Goal: Task Accomplishment & Management: Use online tool/utility

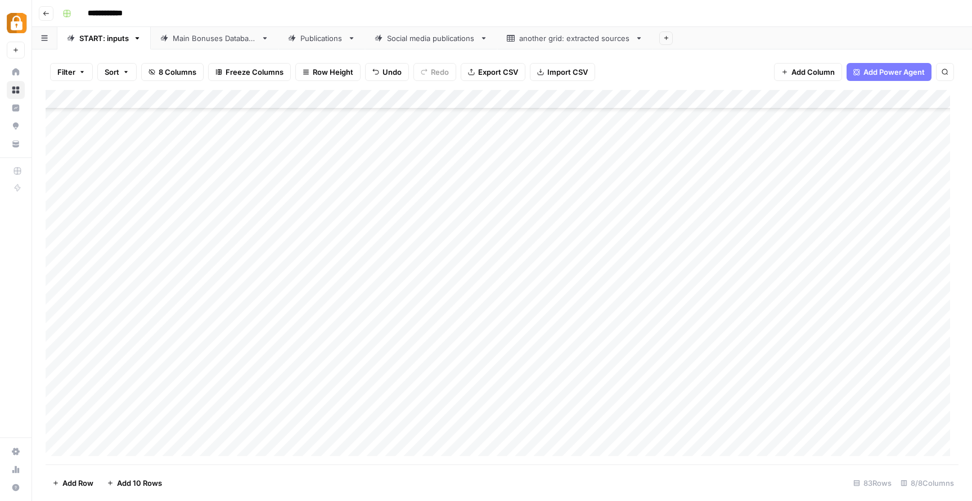
scroll to position [1258, 0]
click at [246, 439] on div "Add Column" at bounding box center [502, 277] width 913 height 375
click at [353, 407] on div "Add Column" at bounding box center [502, 277] width 913 height 375
click at [355, 388] on div "Add Column" at bounding box center [502, 277] width 913 height 375
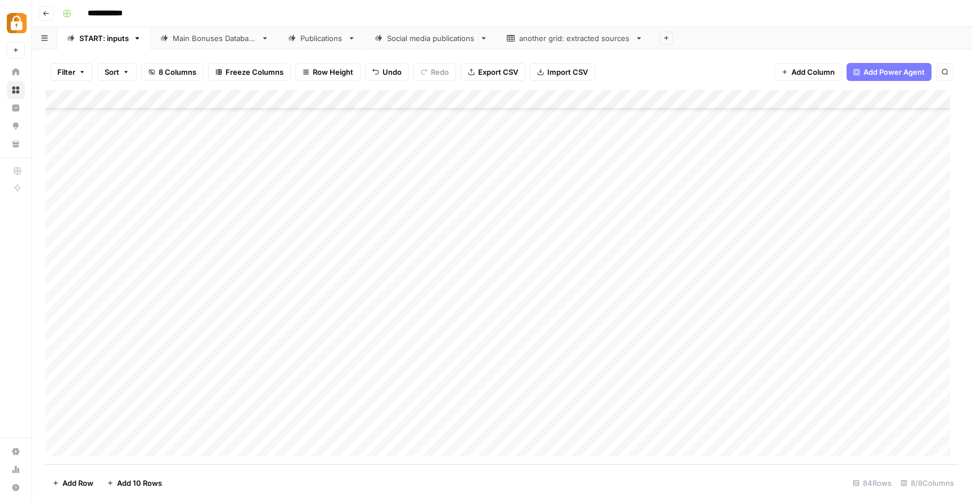
click at [355, 388] on div "Add Column" at bounding box center [502, 277] width 913 height 375
click at [355, 388] on textarea "********" at bounding box center [377, 390] width 180 height 16
click at [394, 390] on textarea "********" at bounding box center [377, 390] width 180 height 16
paste textarea "**********"
type textarea "**********"
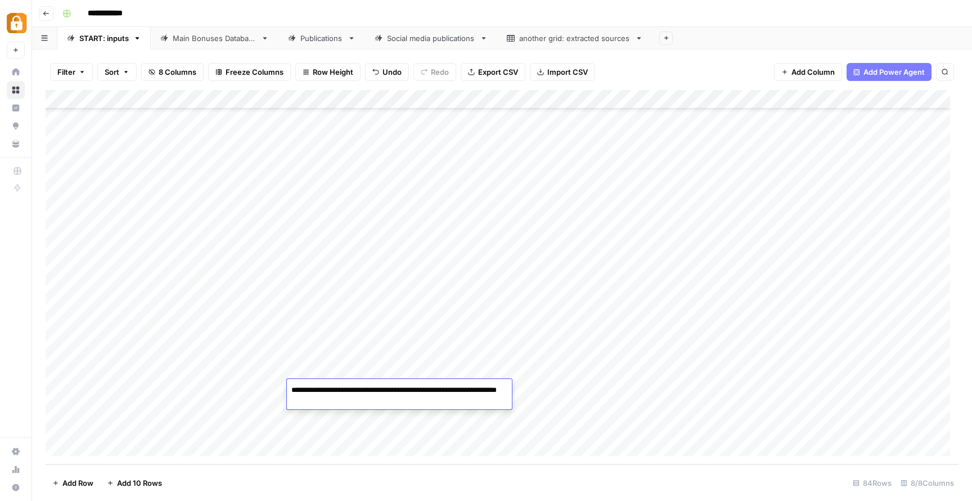
click at [201, 415] on div "Add Column" at bounding box center [502, 277] width 913 height 375
click at [890, 389] on div "Add Column" at bounding box center [502, 277] width 913 height 375
click at [200, 33] on div "Main Bonuses Database" at bounding box center [215, 38] width 84 height 11
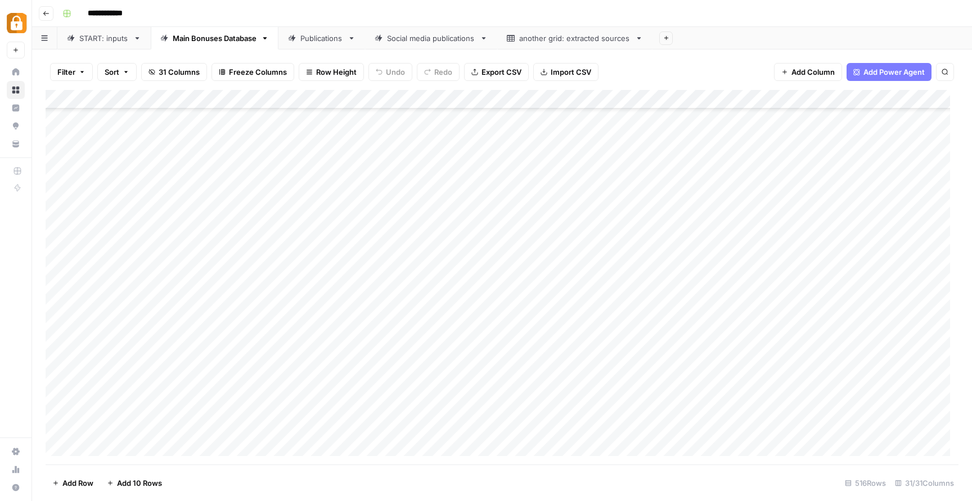
scroll to position [9539, 0]
click at [774, 312] on div "Add Column" at bounding box center [502, 277] width 913 height 375
click at [785, 311] on div "Add Column" at bounding box center [502, 277] width 913 height 375
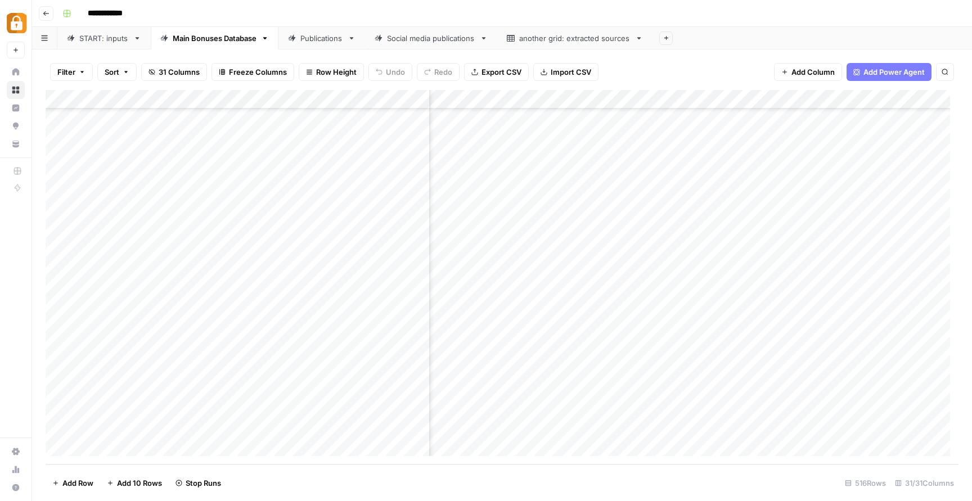
click at [658, 313] on div "Add Column" at bounding box center [502, 277] width 913 height 375
click at [604, 288] on div "Add Column" at bounding box center [502, 277] width 913 height 375
drag, startPoint x: 695, startPoint y: 301, endPoint x: 693, endPoint y: 312, distance: 10.9
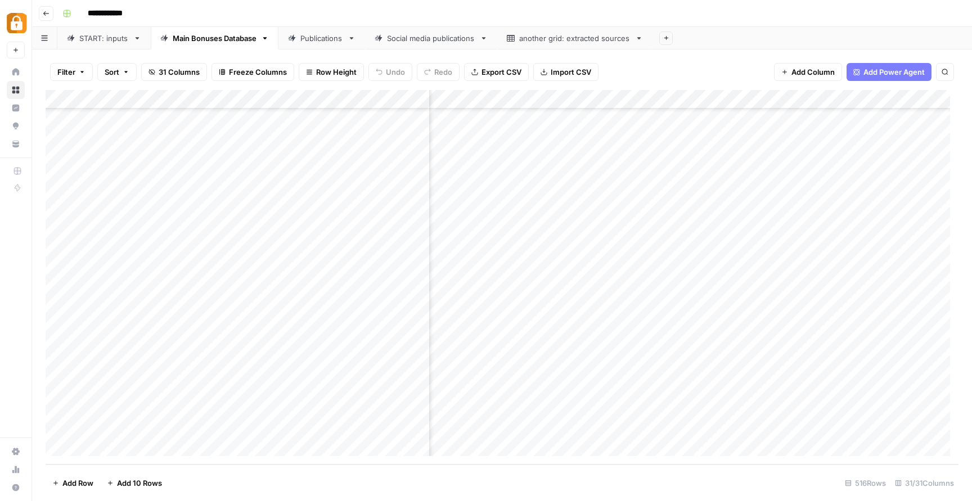
click at [693, 312] on div "Add Column" at bounding box center [502, 277] width 913 height 375
click at [714, 312] on div "Add Column" at bounding box center [502, 277] width 913 height 375
click at [739, 314] on div "Add Column" at bounding box center [502, 277] width 913 height 375
click at [727, 287] on div "Add Column" at bounding box center [502, 277] width 913 height 375
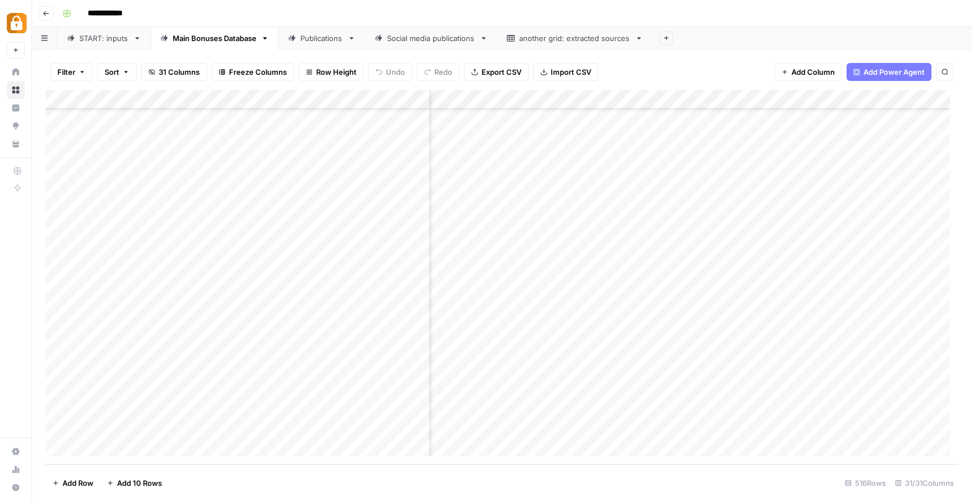
click at [724, 312] on div "Add Column" at bounding box center [502, 277] width 913 height 375
click at [716, 312] on div "Add Column" at bounding box center [502, 277] width 913 height 375
click at [716, 312] on textarea "***" at bounding box center [787, 314] width 180 height 16
click at [712, 313] on textarea "***" at bounding box center [787, 314] width 180 height 16
type textarea "***"
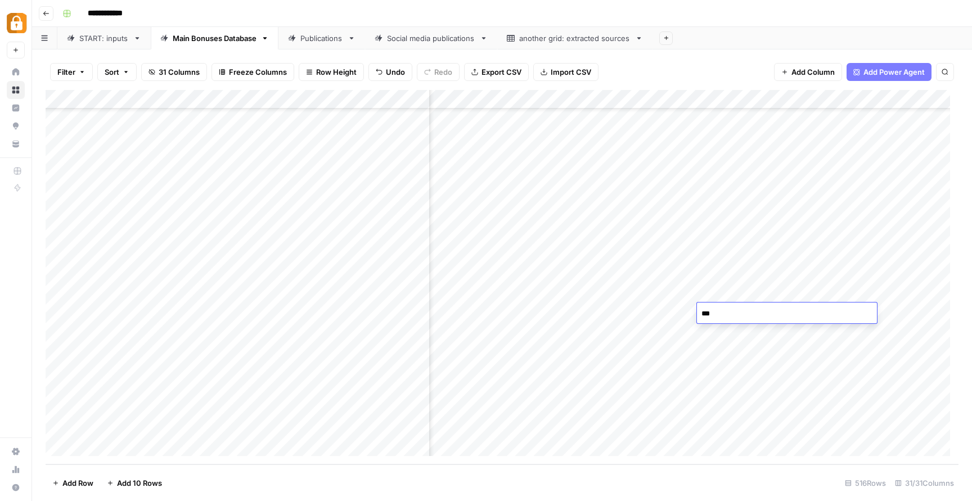
click at [611, 362] on div "Add Column" at bounding box center [502, 277] width 913 height 375
click at [811, 303] on div "Add Column" at bounding box center [502, 277] width 913 height 375
drag, startPoint x: 856, startPoint y: 301, endPoint x: 854, endPoint y: 314, distance: 13.6
click at [854, 314] on div "Add Column" at bounding box center [502, 277] width 913 height 375
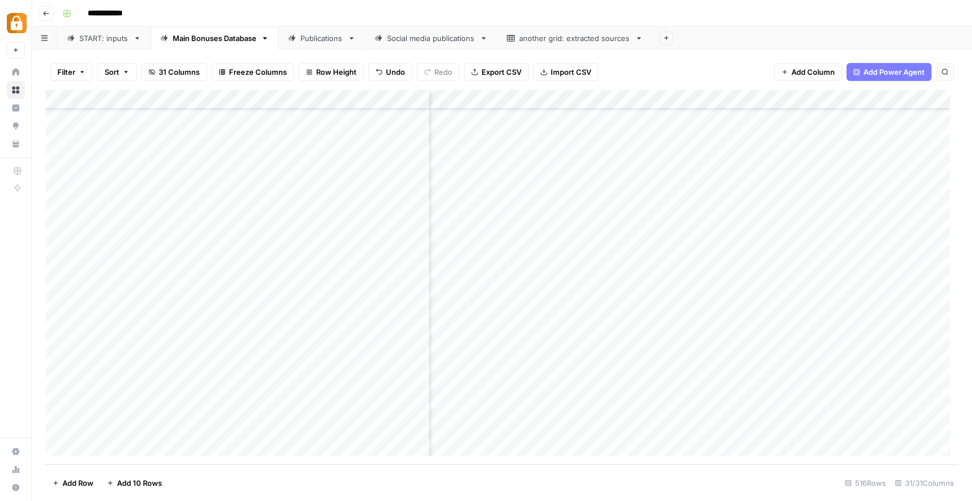
click at [310, 44] on link "Publications" at bounding box center [321, 38] width 87 height 22
click at [330, 412] on div "Add Column" at bounding box center [502, 277] width 913 height 375
click at [421, 409] on div "Add Column" at bounding box center [502, 277] width 913 height 375
click at [935, 409] on div "Add Column" at bounding box center [502, 277] width 913 height 375
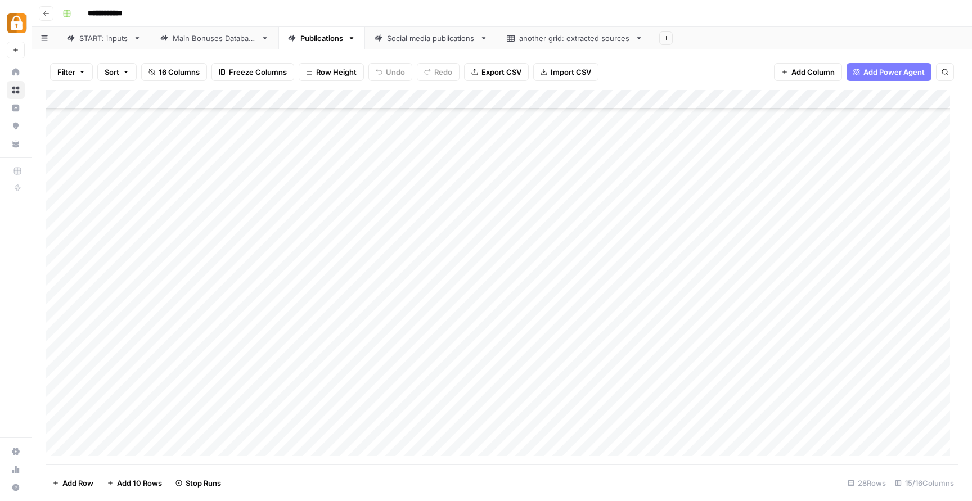
click at [932, 429] on div "Add Column" at bounding box center [502, 277] width 913 height 375
click at [634, 388] on div "Add Column" at bounding box center [502, 277] width 913 height 375
click at [630, 406] on div "Add Column" at bounding box center [502, 277] width 913 height 375
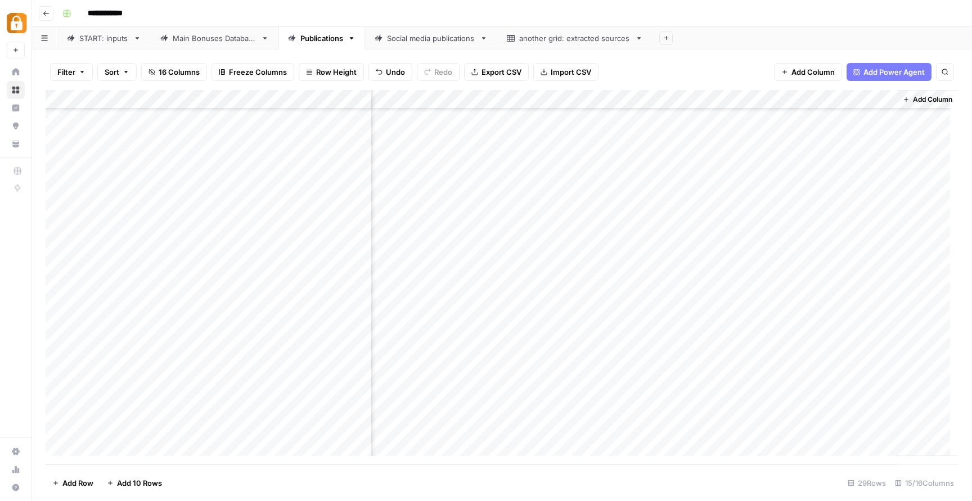
click at [107, 40] on div "START: inputs" at bounding box center [103, 38] width 49 height 11
click at [740, 369] on div "Add Column" at bounding box center [502, 277] width 913 height 375
click at [215, 366] on div "Add Column" at bounding box center [502, 277] width 913 height 375
click at [245, 370] on div "Add Column" at bounding box center [502, 277] width 913 height 375
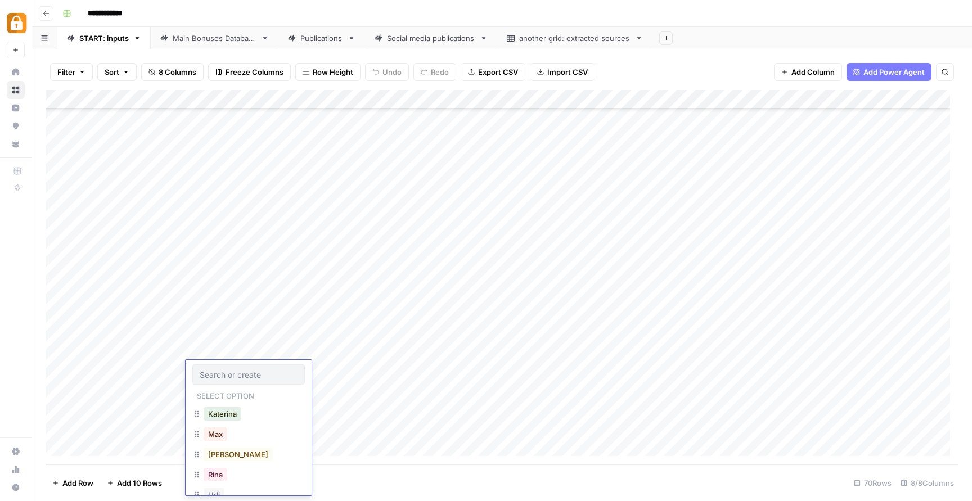
click at [245, 370] on input "text" at bounding box center [249, 375] width 98 height 10
click at [215, 416] on button "Katerina" at bounding box center [223, 413] width 38 height 13
click at [319, 364] on div "Add Column" at bounding box center [502, 277] width 913 height 375
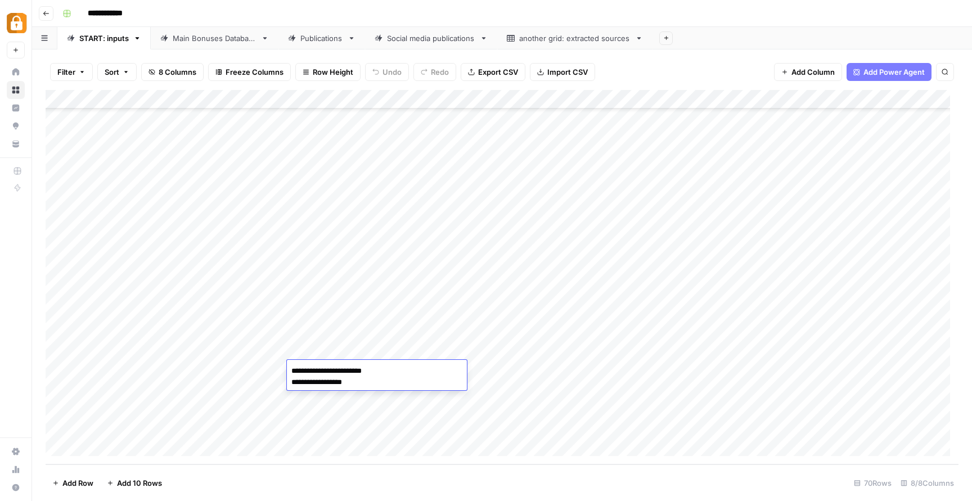
type textarea "**********"
click at [256, 413] on div "Add Column" at bounding box center [502, 277] width 913 height 375
click at [377, 370] on div "Add Column" at bounding box center [502, 277] width 913 height 375
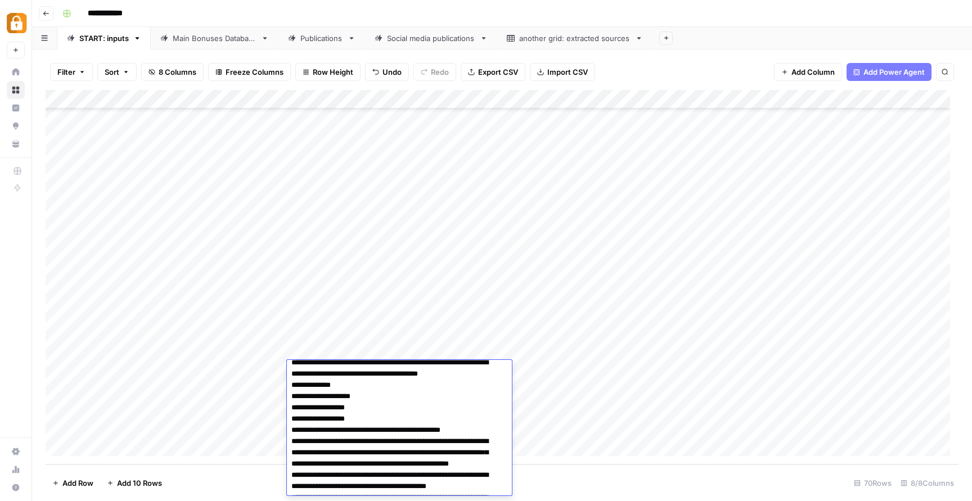
scroll to position [0, 0]
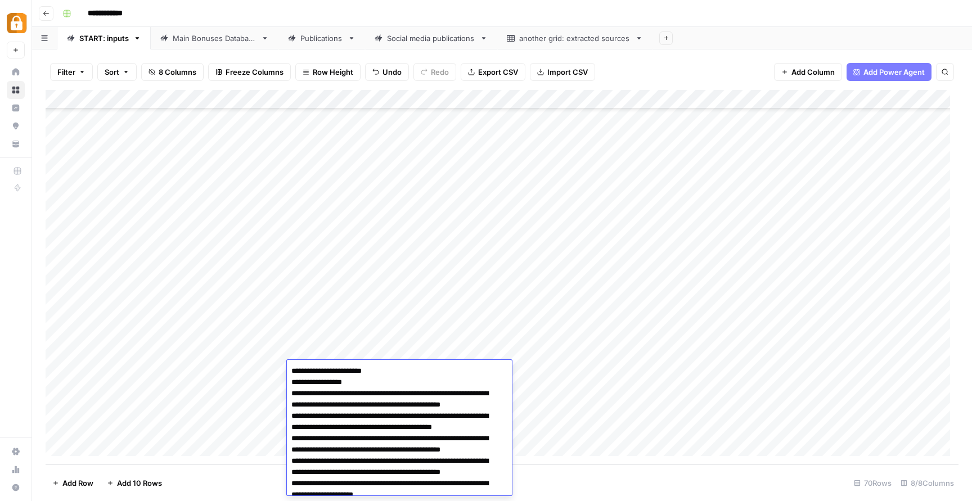
type textarea "**********"
click at [706, 385] on div "Add Column" at bounding box center [502, 277] width 913 height 375
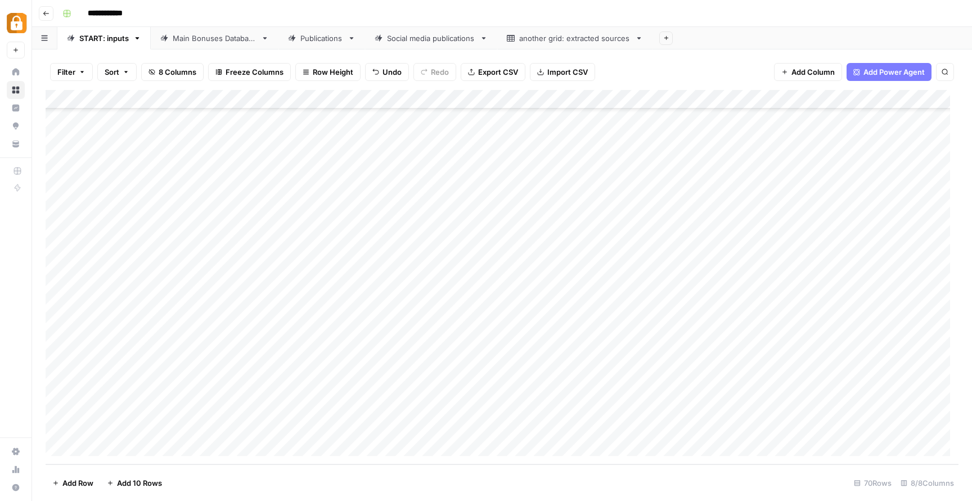
click at [538, 366] on div "Add Column" at bounding box center [502, 277] width 913 height 375
click at [535, 370] on div "Add Column" at bounding box center [502, 277] width 913 height 375
click at [526, 412] on button "Telegram" at bounding box center [522, 413] width 42 height 13
click at [426, 429] on div "Add Column" at bounding box center [502, 277] width 913 height 375
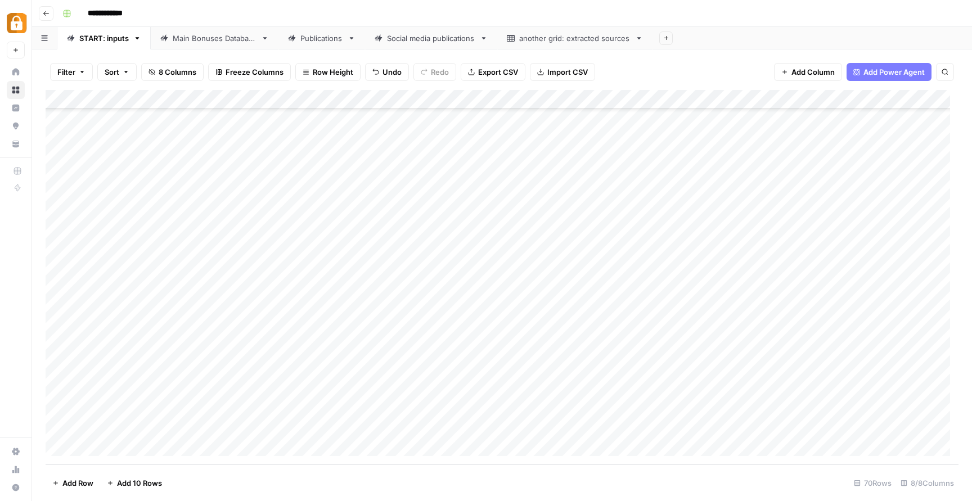
click at [718, 375] on div "Add Column" at bounding box center [502, 277] width 913 height 375
type textarea "******"
click at [574, 403] on div "Add Column" at bounding box center [502, 277] width 913 height 375
click at [892, 371] on div "Add Column" at bounding box center [502, 277] width 913 height 375
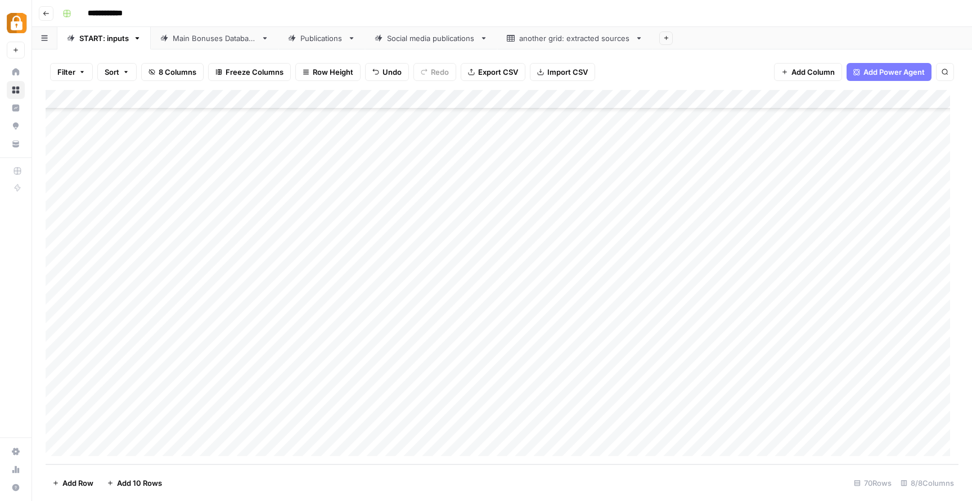
click at [192, 33] on div "Main Bonuses Database" at bounding box center [215, 38] width 84 height 11
click at [773, 425] on div "Add Column" at bounding box center [502, 277] width 913 height 375
click at [683, 428] on div "Add Column" at bounding box center [502, 277] width 913 height 375
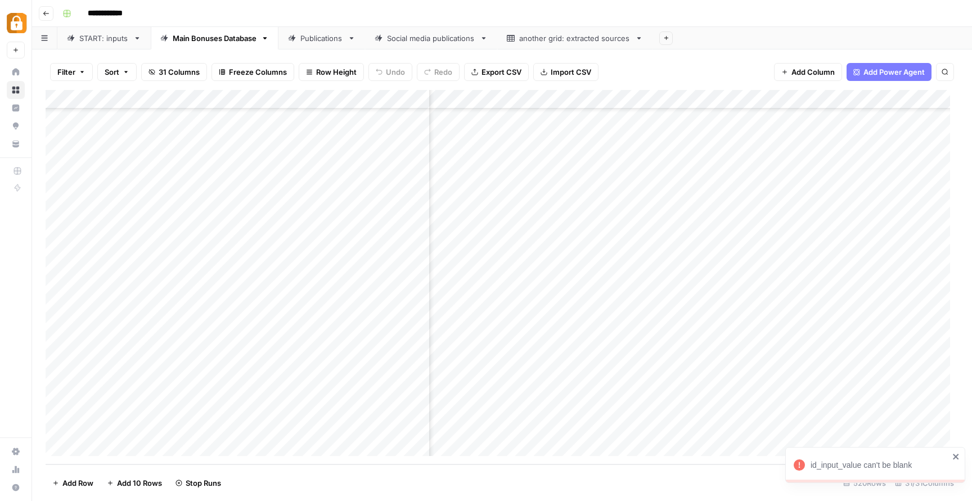
scroll to position [9615, 0]
click at [94, 34] on div "START: inputs" at bounding box center [103, 38] width 49 height 11
click at [249, 388] on div "Add Column" at bounding box center [502, 277] width 913 height 375
click at [255, 389] on div "Add Column" at bounding box center [502, 277] width 913 height 375
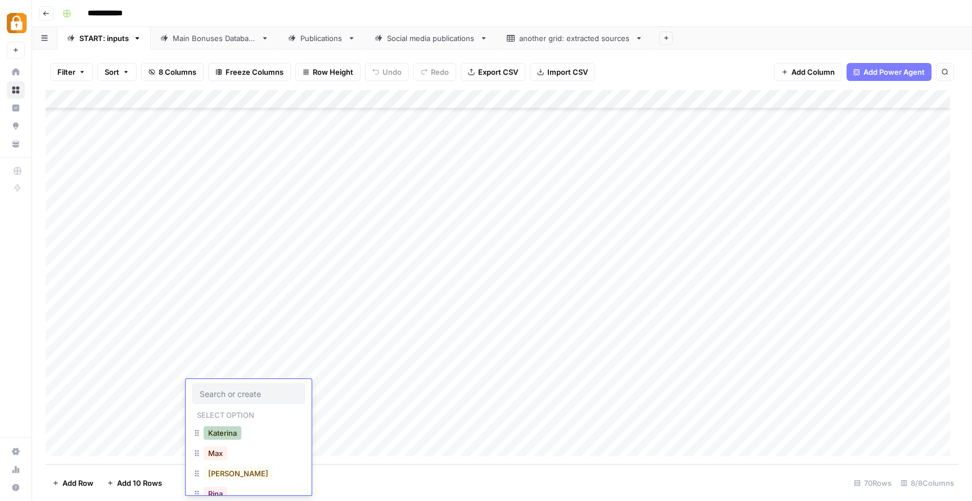
click at [237, 430] on button "Katerina" at bounding box center [223, 432] width 38 height 13
click at [347, 385] on div "Add Column" at bounding box center [502, 277] width 913 height 375
click at [530, 381] on div "Add Column" at bounding box center [502, 277] width 913 height 375
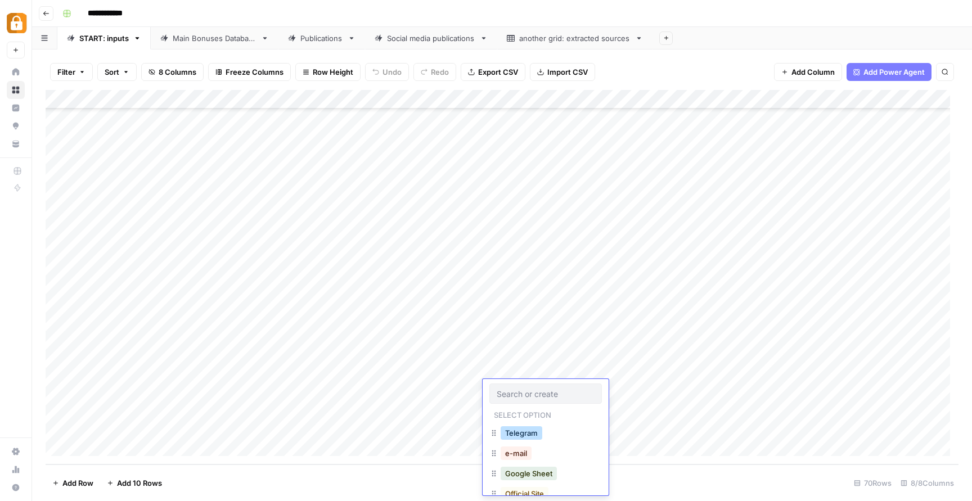
click at [524, 431] on button "Telegram" at bounding box center [522, 432] width 42 height 13
click at [739, 390] on div "Add Column" at bounding box center [502, 277] width 913 height 375
click at [750, 370] on div "Add Column" at bounding box center [502, 277] width 913 height 375
drag, startPoint x: 789, startPoint y: 379, endPoint x: 787, endPoint y: 388, distance: 9.1
click at [787, 388] on div "Add Column" at bounding box center [502, 277] width 913 height 375
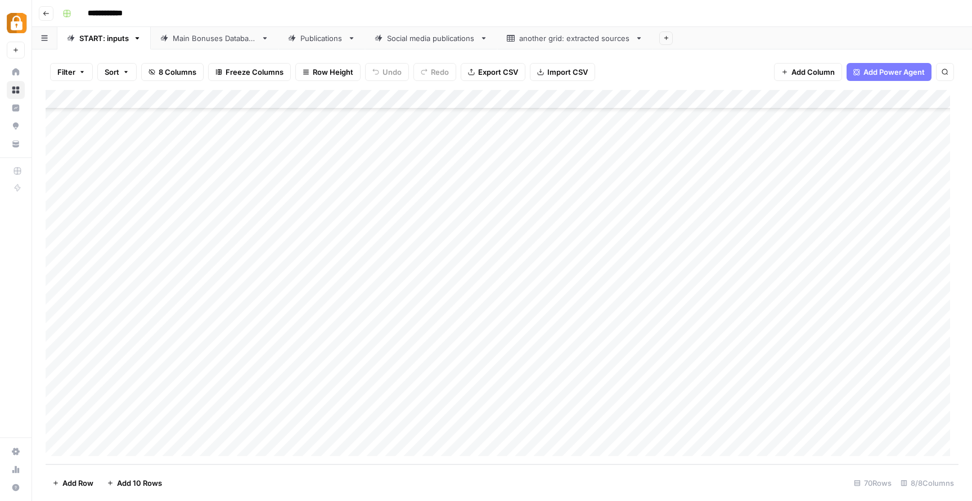
click at [345, 380] on div "Add Column" at bounding box center [502, 277] width 913 height 375
click at [289, 390] on textarea "**********" at bounding box center [377, 412] width 180 height 61
click at [331, 428] on textarea "**********" at bounding box center [377, 412] width 180 height 61
click at [359, 411] on textarea "**********" at bounding box center [377, 412] width 180 height 61
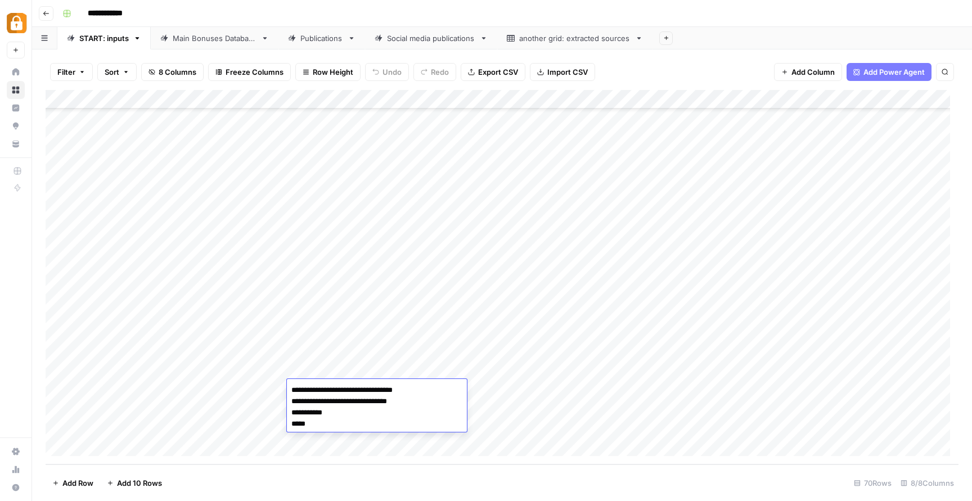
click at [293, 425] on textarea "**********" at bounding box center [377, 412] width 180 height 61
click at [381, 417] on textarea "**********" at bounding box center [377, 406] width 180 height 49
paste textarea "**********"
type textarea "**********"
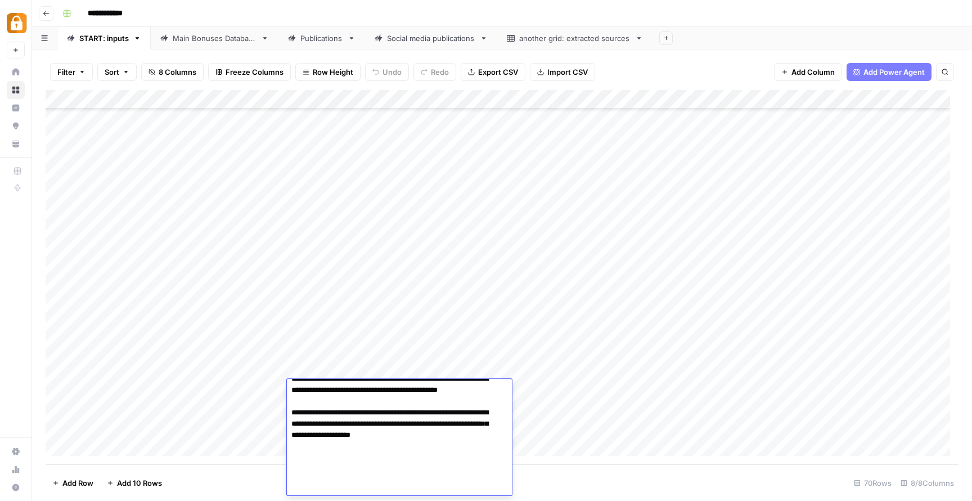
click at [193, 432] on div "Add Column" at bounding box center [502, 277] width 913 height 375
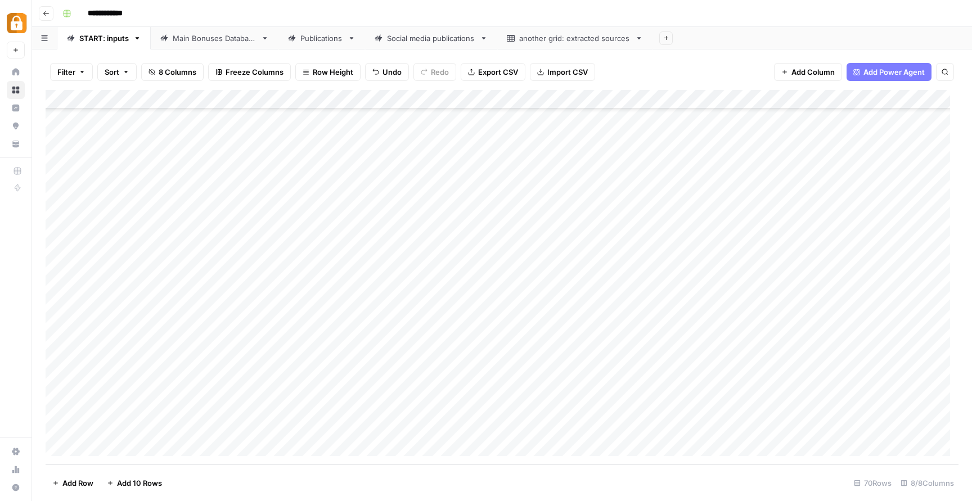
click at [891, 388] on div "Add Column" at bounding box center [502, 277] width 913 height 375
click at [202, 37] on div "Main Bonuses Database" at bounding box center [215, 38] width 84 height 11
click at [101, 38] on div "START: inputs" at bounding box center [103, 38] width 49 height 11
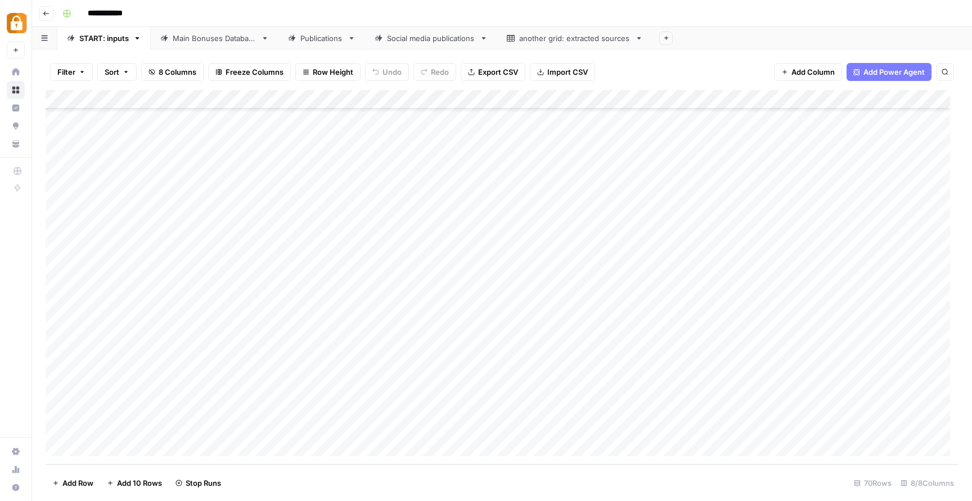
click at [177, 44] on link "Main Bonuses Database" at bounding box center [215, 38] width 128 height 22
click at [591, 326] on div "Add Column" at bounding box center [502, 277] width 913 height 375
click at [301, 46] on link "Publications" at bounding box center [321, 38] width 87 height 22
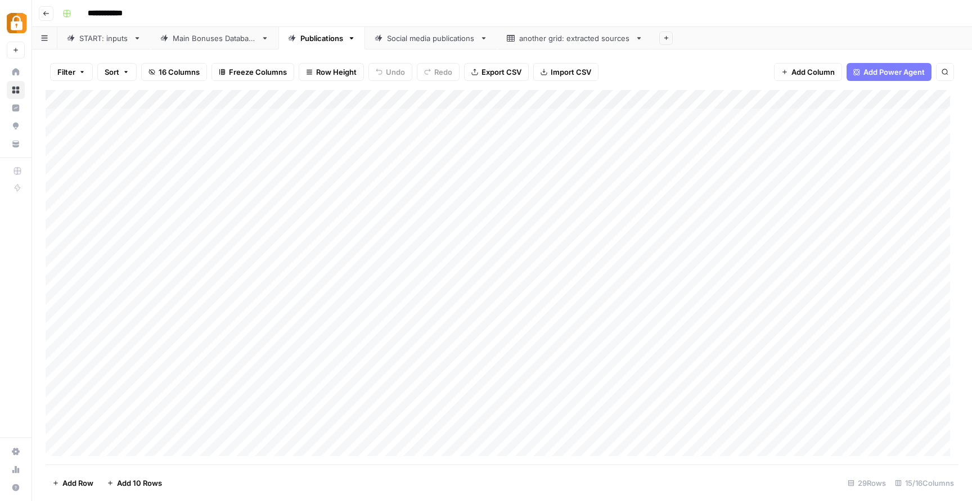
click at [218, 36] on div "Main Bonuses Database" at bounding box center [215, 38] width 84 height 11
click at [94, 46] on link "START: inputs" at bounding box center [103, 38] width 93 height 22
click at [214, 39] on div "Main Bonuses Database" at bounding box center [215, 38] width 84 height 11
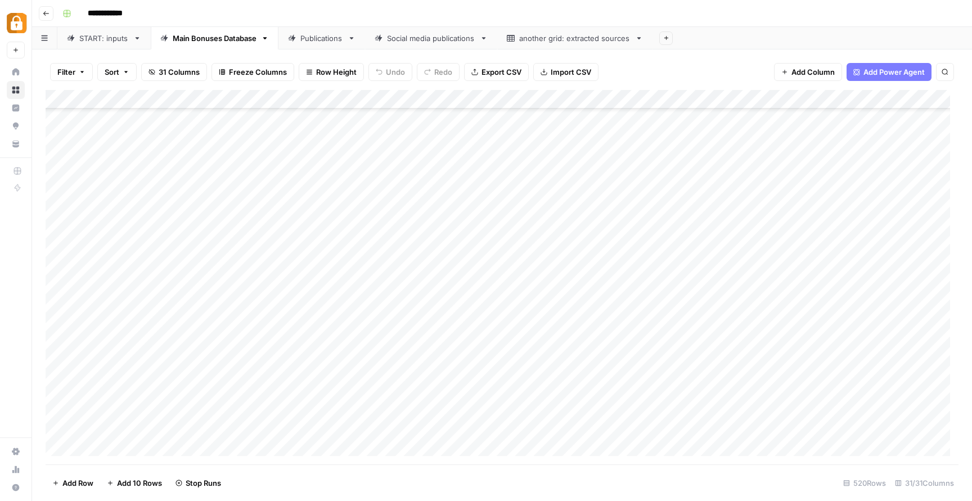
scroll to position [9615, 0]
click at [112, 37] on div "START: inputs" at bounding box center [103, 38] width 49 height 11
click at [864, 398] on div "Add Column" at bounding box center [502, 277] width 913 height 375
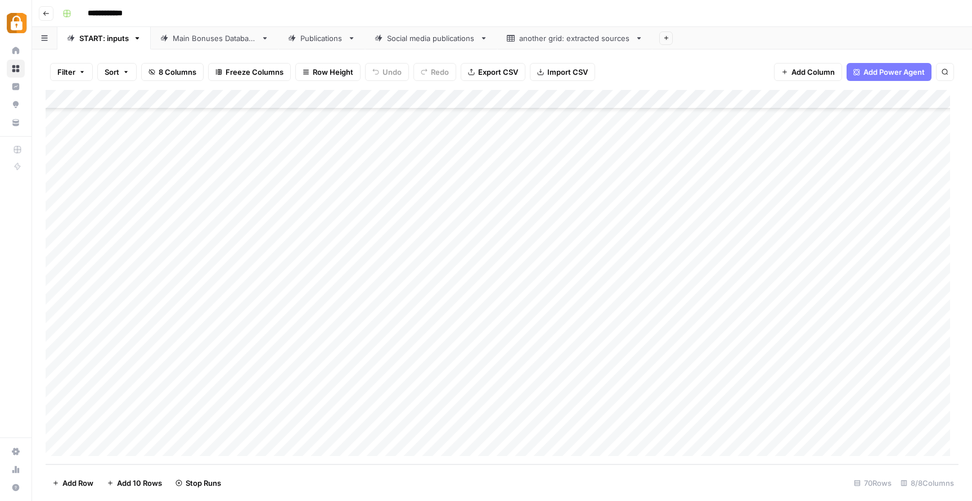
click at [880, 387] on div "Add Column" at bounding box center [502, 277] width 913 height 375
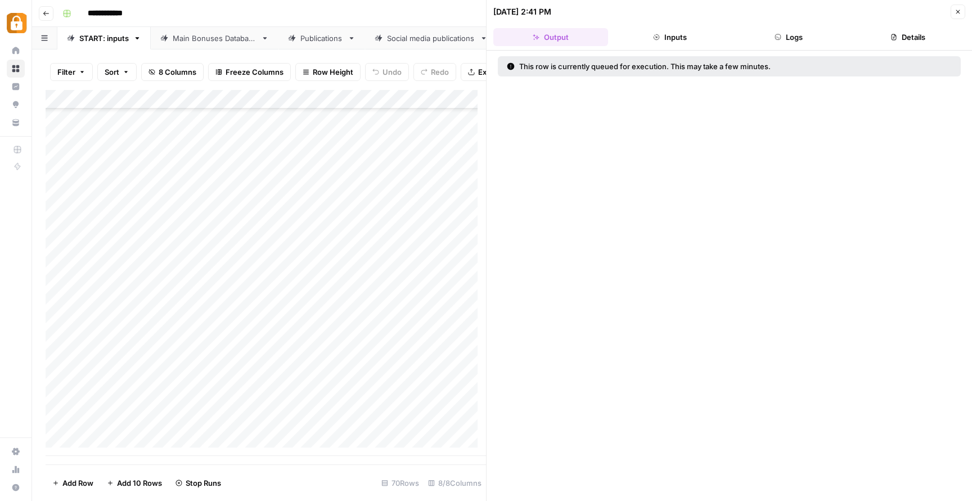
click at [283, 418] on div "Add Column" at bounding box center [266, 273] width 440 height 366
click at [964, 12] on button "Close" at bounding box center [958, 11] width 15 height 15
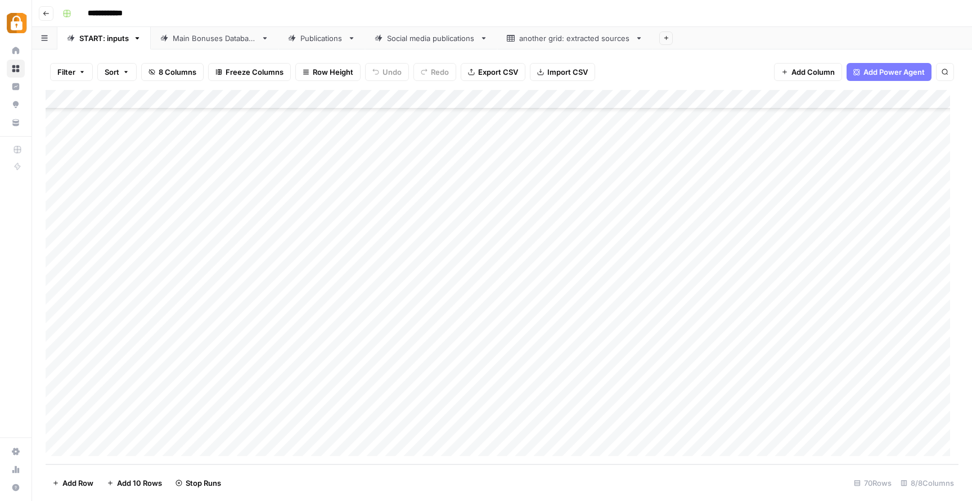
scroll to position [1010, 105]
click at [876, 389] on div "Add Column" at bounding box center [502, 277] width 913 height 375
click at [879, 388] on div "Add Column" at bounding box center [502, 277] width 913 height 375
click at [213, 35] on div "Main Bonuses Database" at bounding box center [215, 38] width 84 height 11
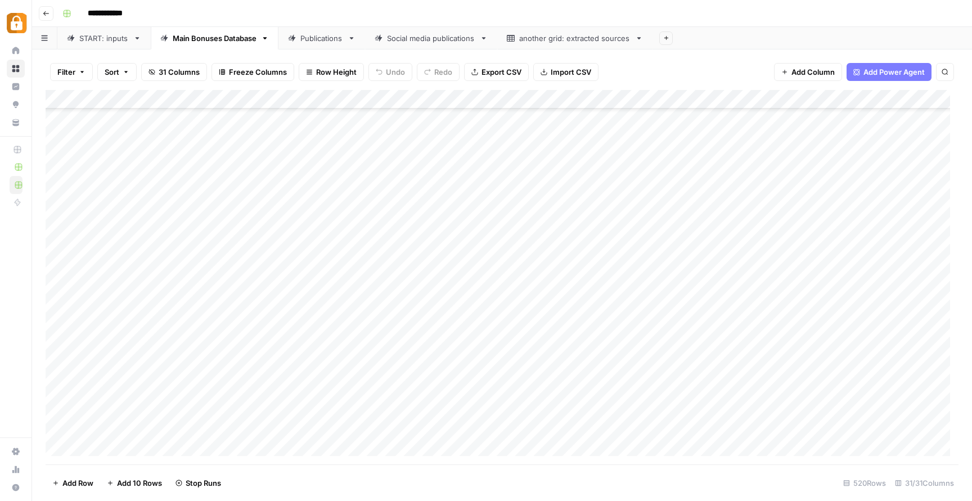
scroll to position [9615, 0]
click at [834, 426] on div "Add Column" at bounding box center [502, 277] width 913 height 375
click at [834, 428] on div "Add Column" at bounding box center [502, 277] width 913 height 375
click at [111, 39] on div "START: inputs" at bounding box center [103, 38] width 49 height 11
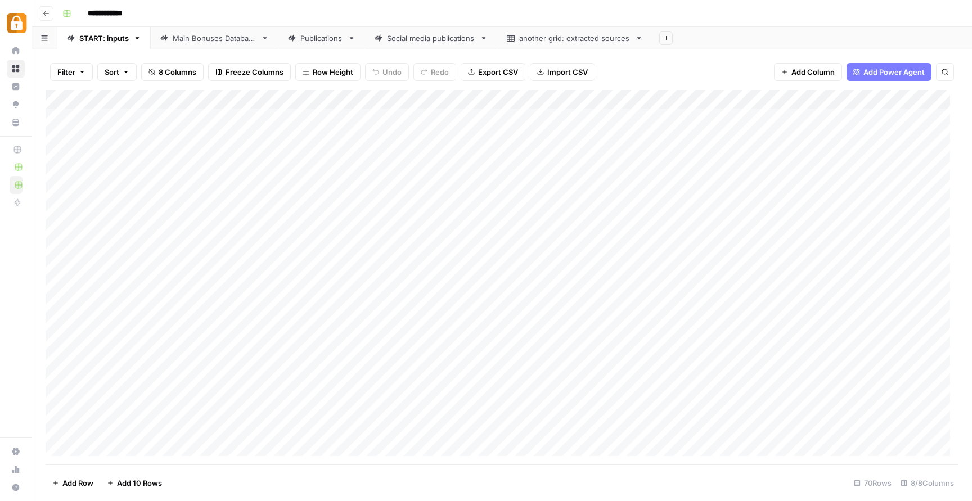
click at [331, 157] on div "Add Column" at bounding box center [502, 277] width 913 height 375
click at [331, 156] on div "Add Column" at bounding box center [502, 277] width 913 height 375
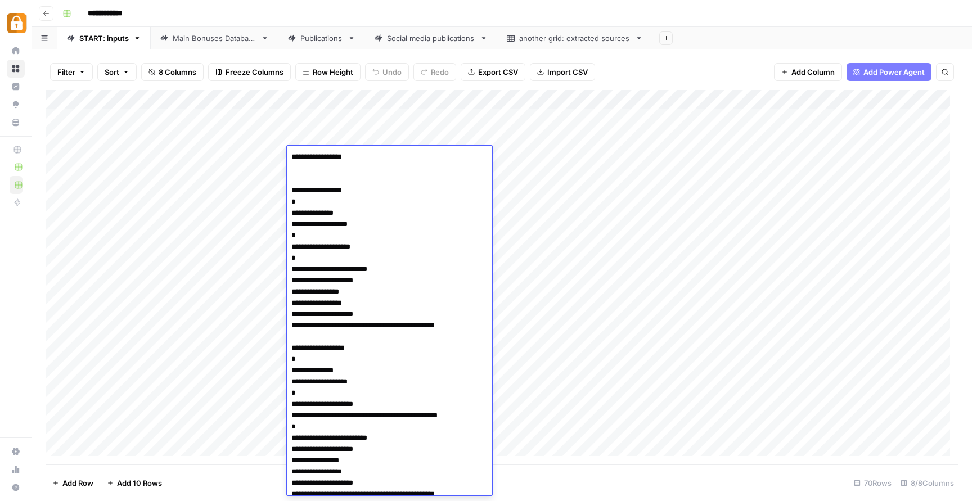
click at [241, 253] on div "Add Column" at bounding box center [502, 277] width 913 height 375
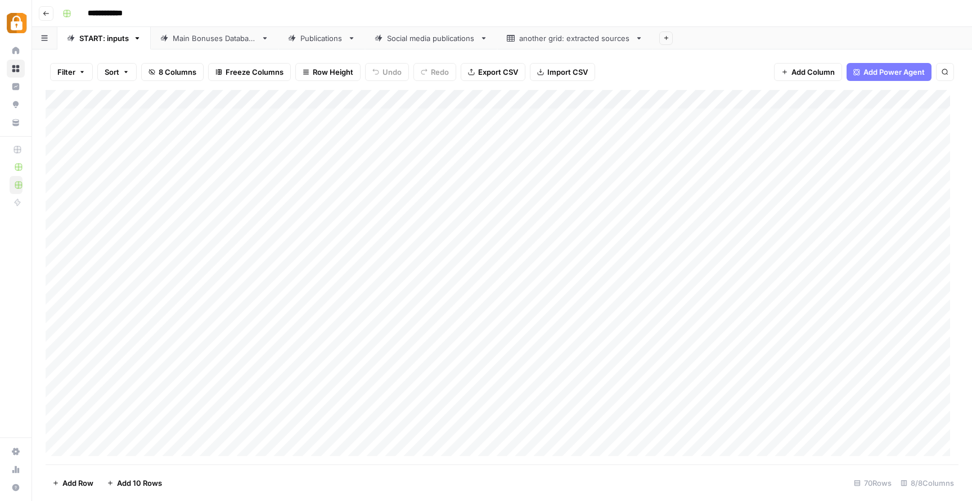
click at [334, 158] on div "Add Column" at bounding box center [502, 277] width 913 height 375
click at [334, 157] on div "Add Column" at bounding box center [502, 277] width 913 height 375
click at [245, 330] on div "Add Column" at bounding box center [502, 277] width 913 height 375
click at [327, 174] on div "Add Column" at bounding box center [502, 277] width 913 height 375
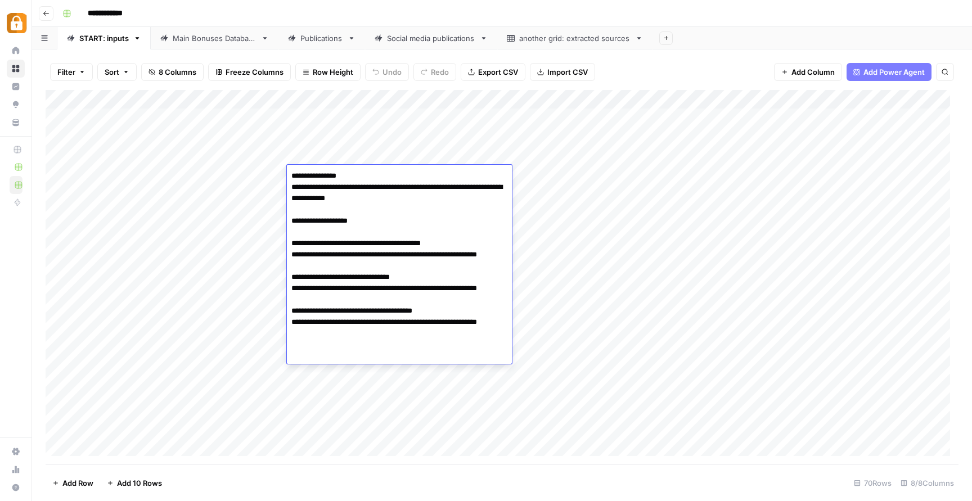
click at [269, 250] on div "Add Column" at bounding box center [502, 277] width 913 height 375
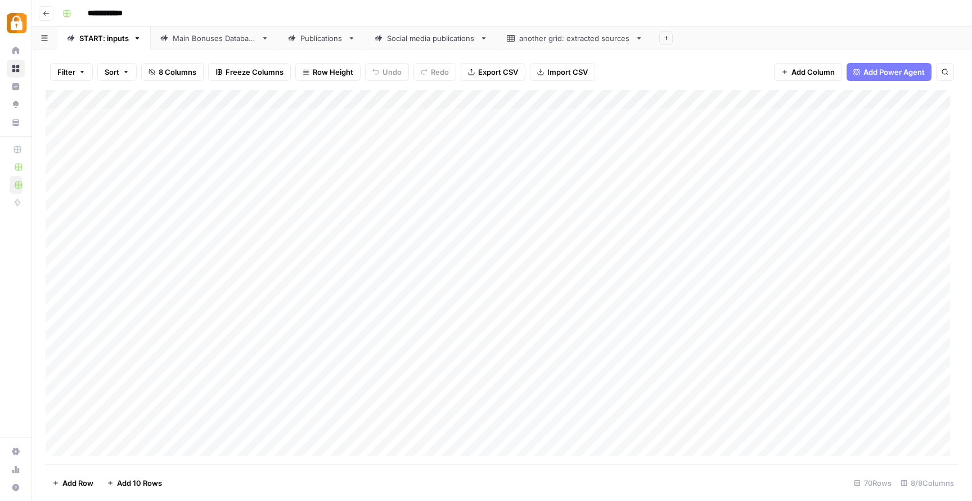
click at [339, 187] on div "Add Column" at bounding box center [502, 277] width 913 height 375
click at [345, 154] on div "Add Column" at bounding box center [502, 277] width 913 height 375
click at [260, 251] on div "Add Column" at bounding box center [502, 277] width 913 height 375
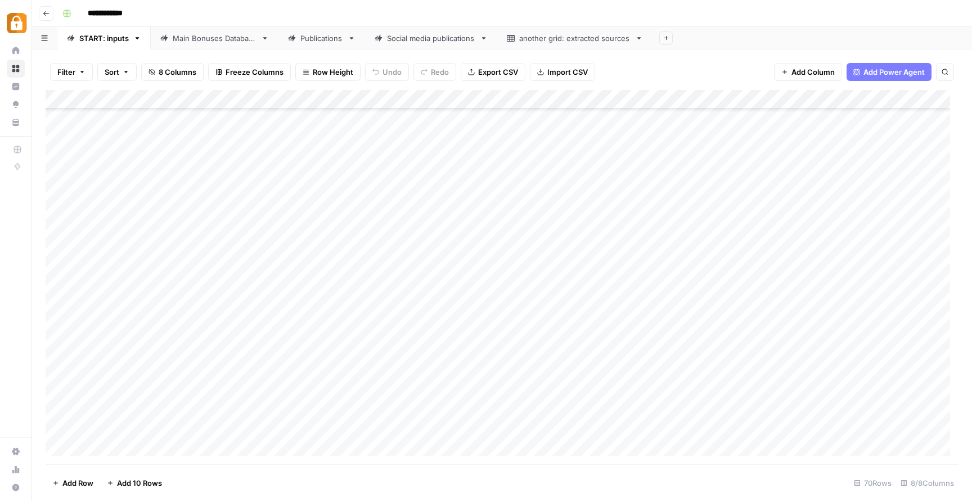
scroll to position [1010, 0]
click at [541, 396] on div "Add Column" at bounding box center [502, 277] width 913 height 375
click at [308, 388] on div "Add Column" at bounding box center [502, 277] width 913 height 375
click at [250, 394] on div "Add Column" at bounding box center [502, 277] width 913 height 375
click at [329, 394] on div "Add Column" at bounding box center [502, 277] width 913 height 375
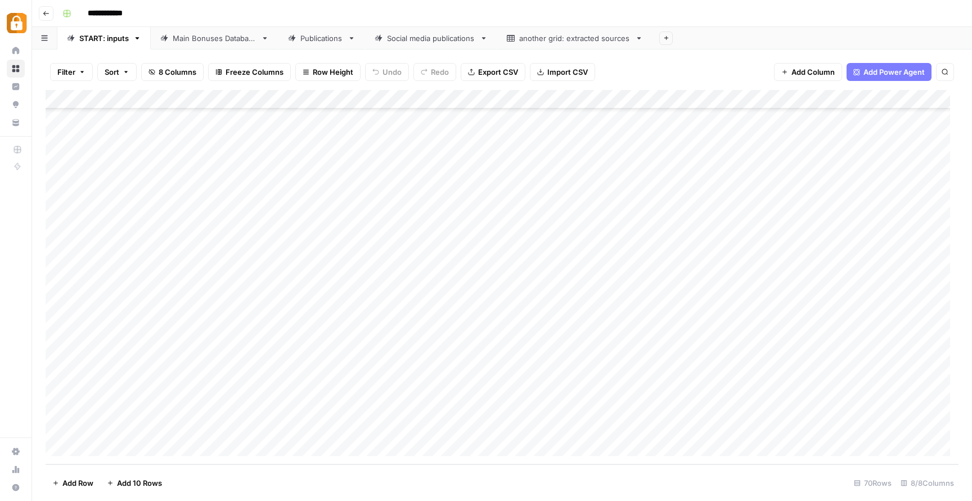
click at [329, 393] on div "Add Column" at bounding box center [502, 277] width 913 height 375
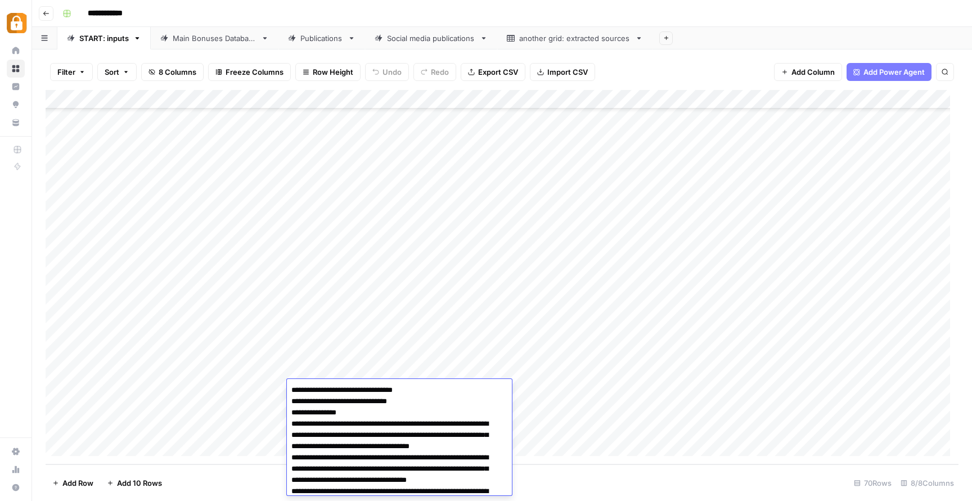
scroll to position [454, 0]
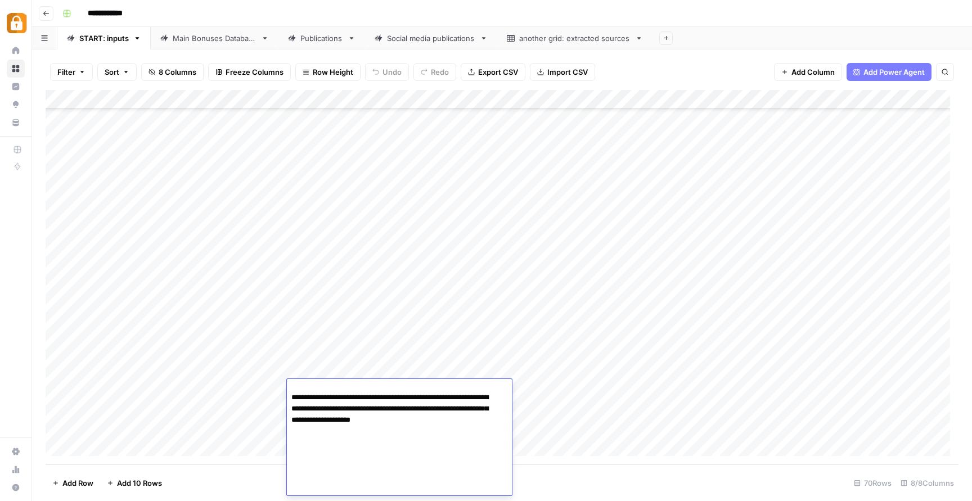
click at [612, 438] on div "Add Column" at bounding box center [502, 277] width 913 height 375
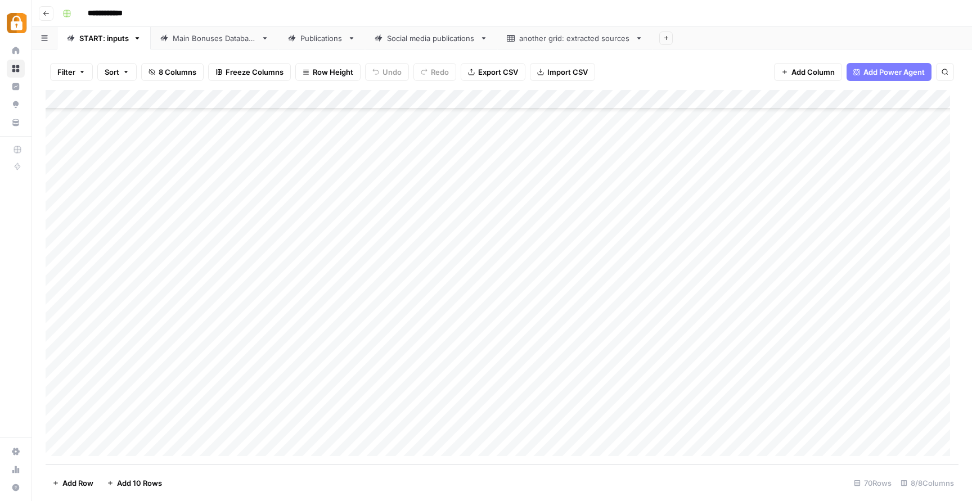
scroll to position [1029, 0]
click at [644, 372] on div "Add Column" at bounding box center [502, 277] width 913 height 375
click at [184, 34] on div "Main Bonuses Database" at bounding box center [215, 38] width 84 height 11
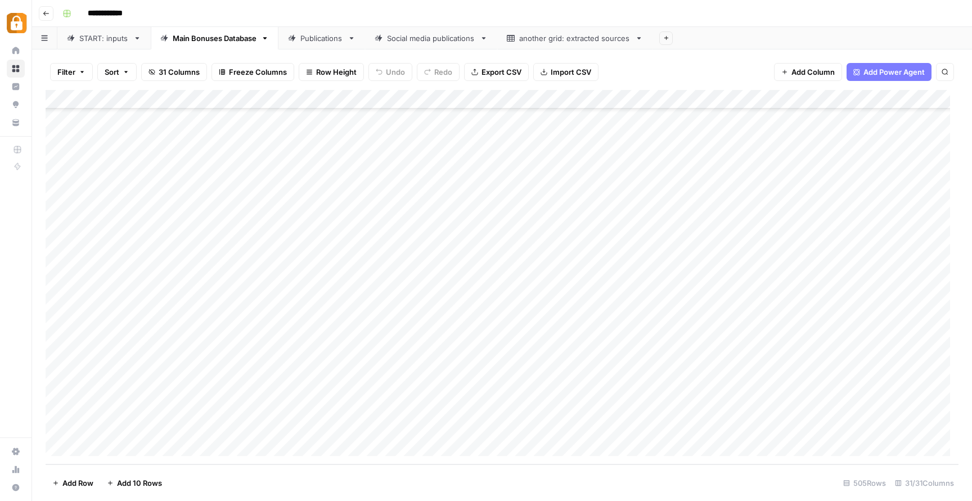
click at [319, 428] on div "Add Column" at bounding box center [502, 277] width 913 height 375
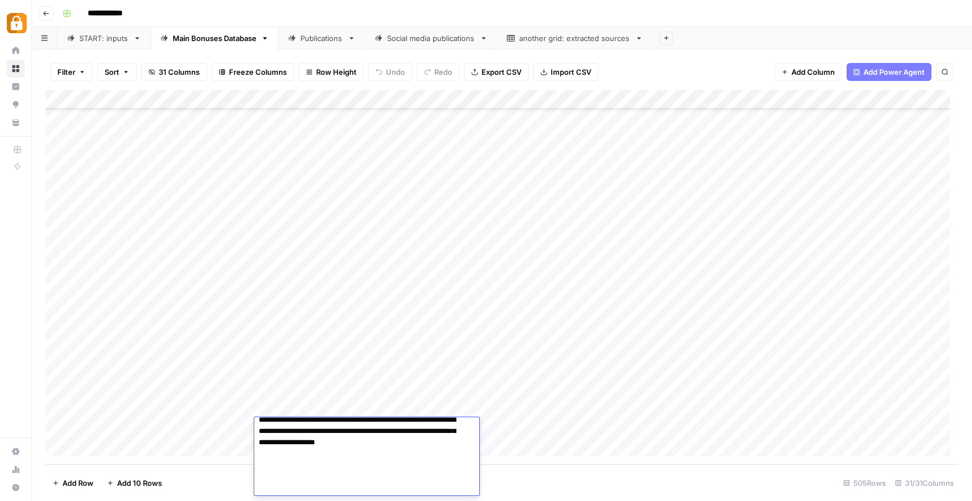
scroll to position [0, 0]
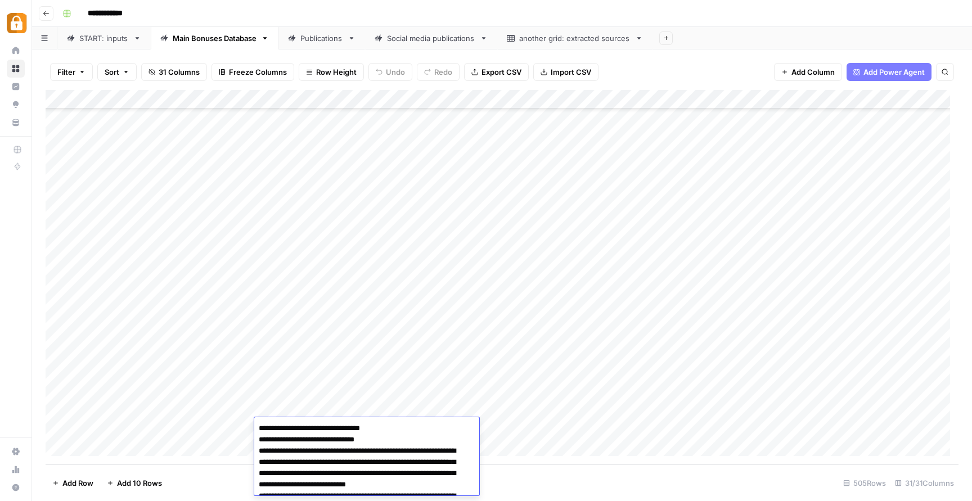
click at [551, 316] on div "Add Column" at bounding box center [502, 277] width 913 height 375
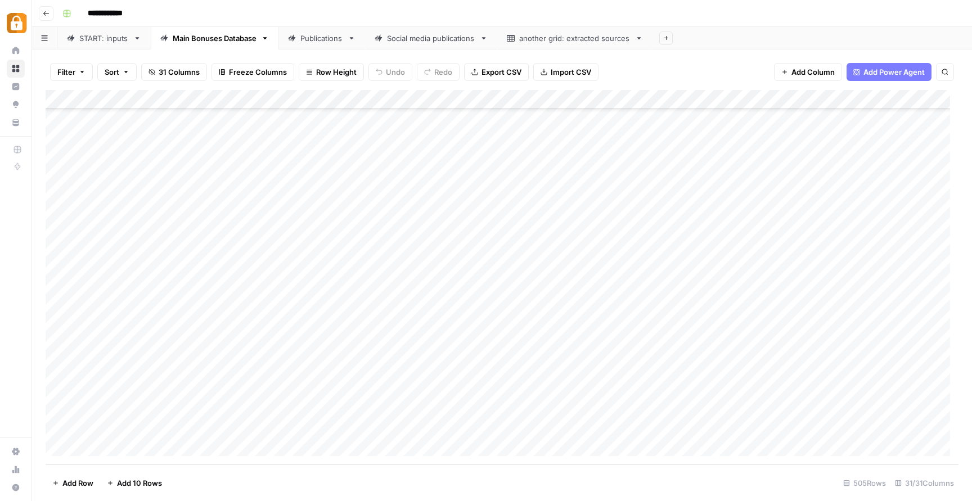
scroll to position [9328, 0]
click at [139, 427] on div "Add Column" at bounding box center [502, 277] width 913 height 375
click at [384, 435] on div "Add Column" at bounding box center [502, 277] width 913 height 375
click at [105, 37] on div "START: inputs" at bounding box center [103, 38] width 49 height 11
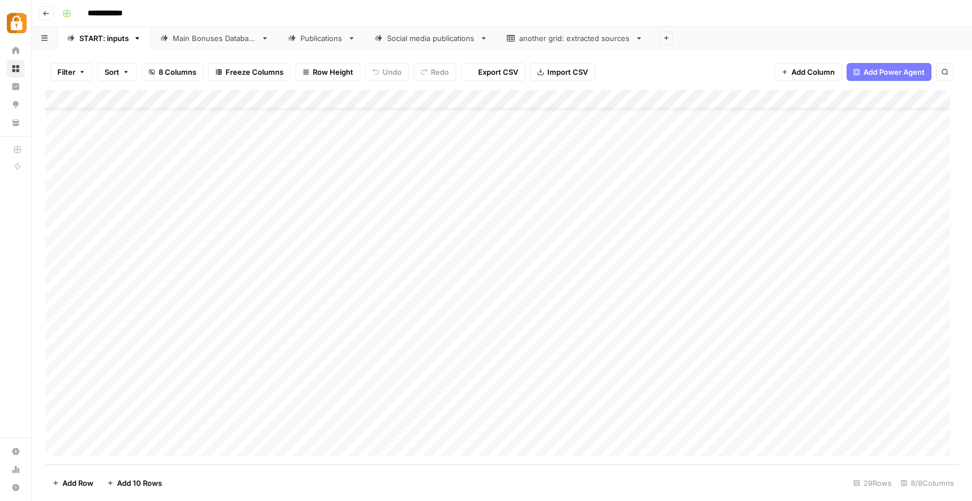
scroll to position [226, 0]
drag, startPoint x: 357, startPoint y: 369, endPoint x: 352, endPoint y: 374, distance: 7.2
click at [352, 374] on div "Add Column" at bounding box center [502, 277] width 913 height 375
click at [430, 376] on div "Add Column" at bounding box center [502, 277] width 913 height 375
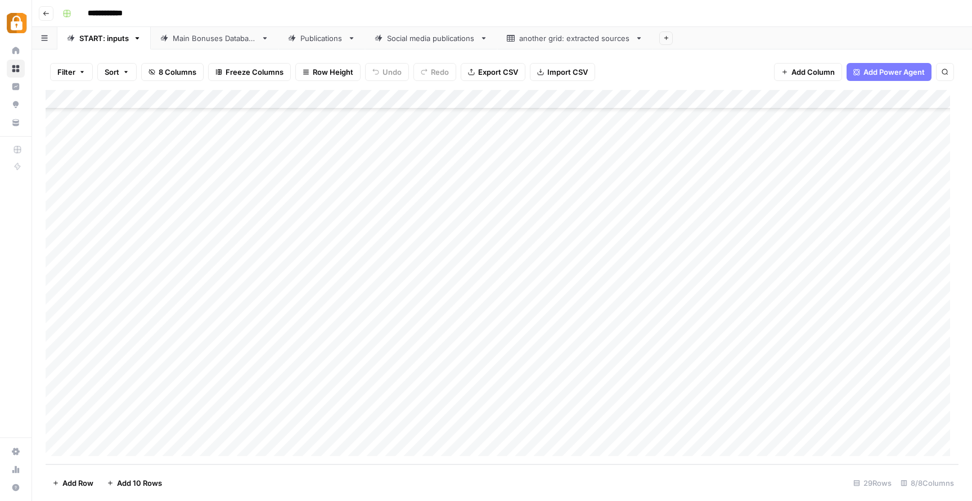
scroll to position [226, 0]
click at [186, 37] on div "Main Bonuses Database" at bounding box center [215, 38] width 84 height 11
click at [325, 38] on div "Publications" at bounding box center [321, 38] width 43 height 11
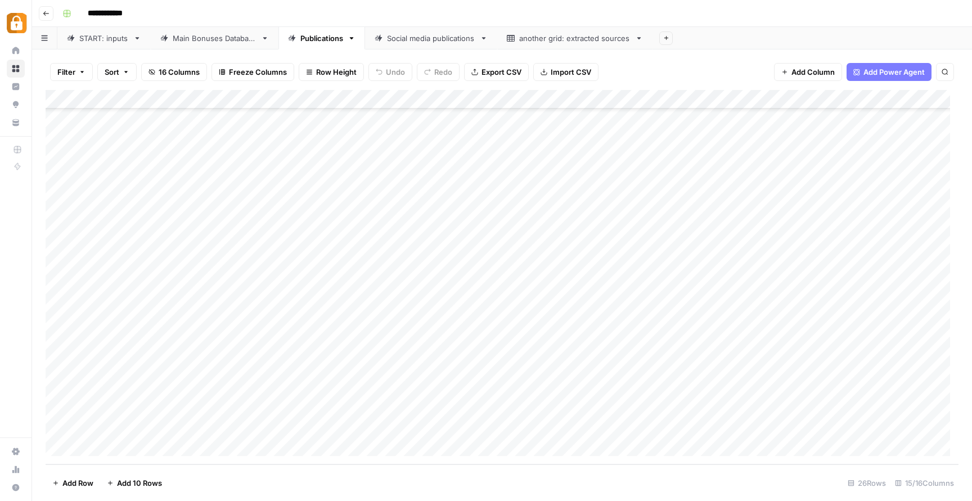
click at [97, 41] on div "START: inputs" at bounding box center [103, 38] width 49 height 11
click at [326, 45] on link "Publications" at bounding box center [321, 38] width 87 height 22
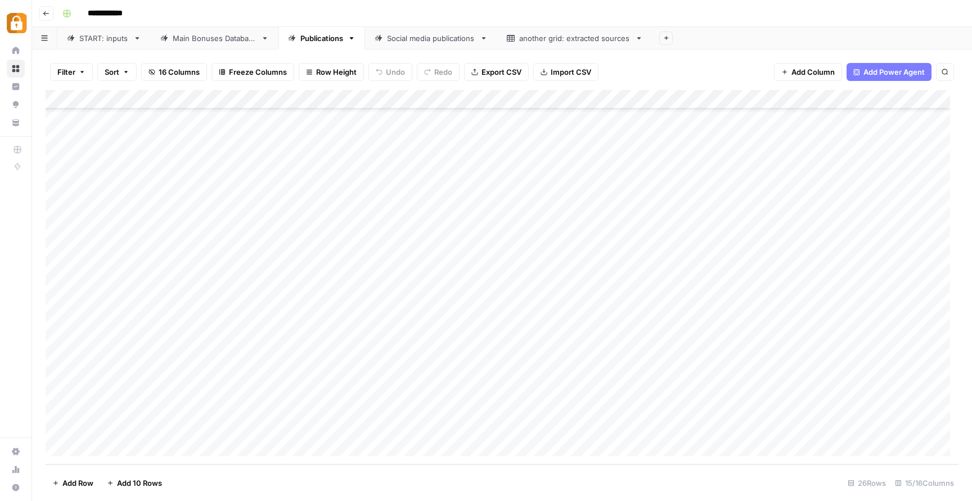
click at [94, 33] on div "START: inputs" at bounding box center [103, 38] width 49 height 11
click at [238, 366] on div "Add Column" at bounding box center [502, 277] width 913 height 375
drag, startPoint x: 286, startPoint y: 380, endPoint x: 278, endPoint y: 372, distance: 11.5
click at [277, 372] on div "Add Column" at bounding box center [502, 277] width 913 height 375
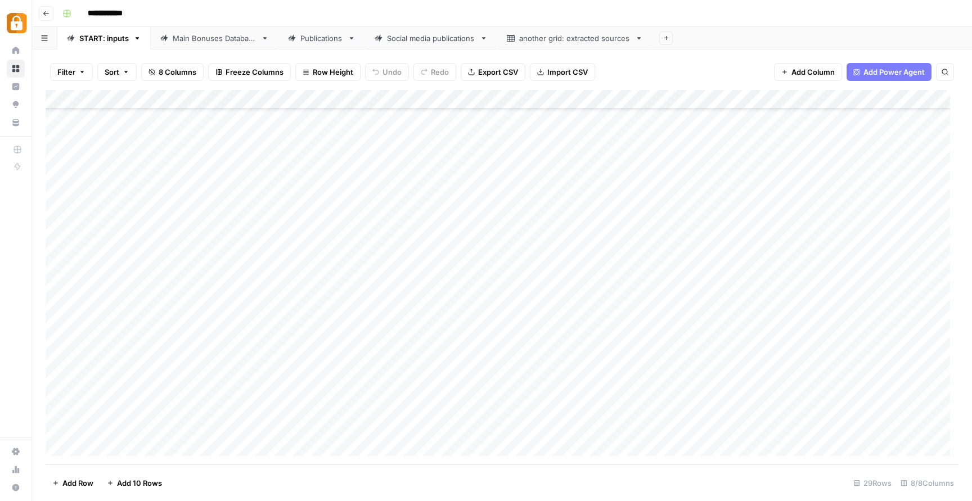
click at [337, 370] on div "Add Column" at bounding box center [502, 277] width 913 height 375
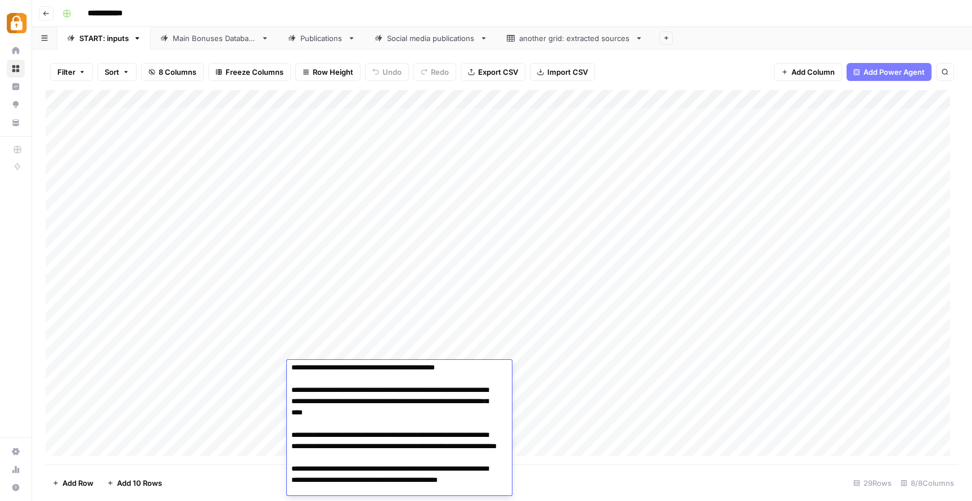
scroll to position [331, 0]
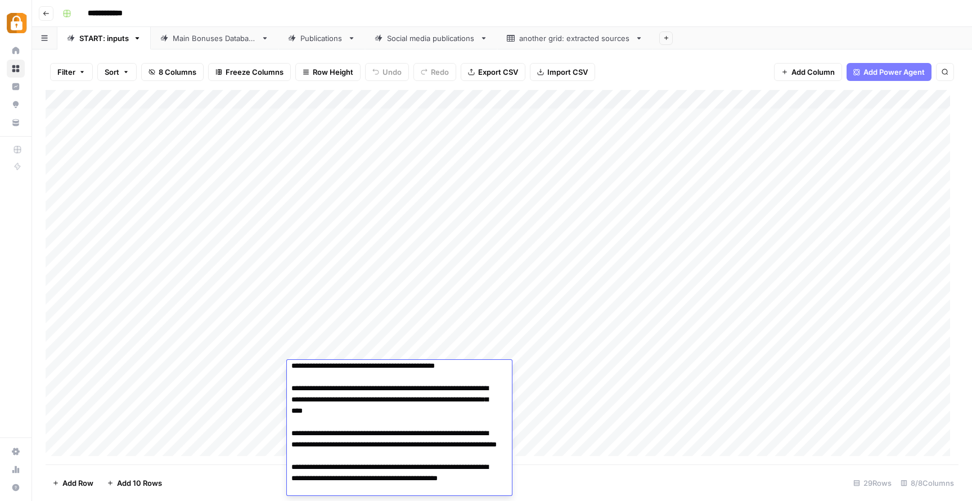
click at [570, 412] on div "Add Column" at bounding box center [502, 277] width 913 height 375
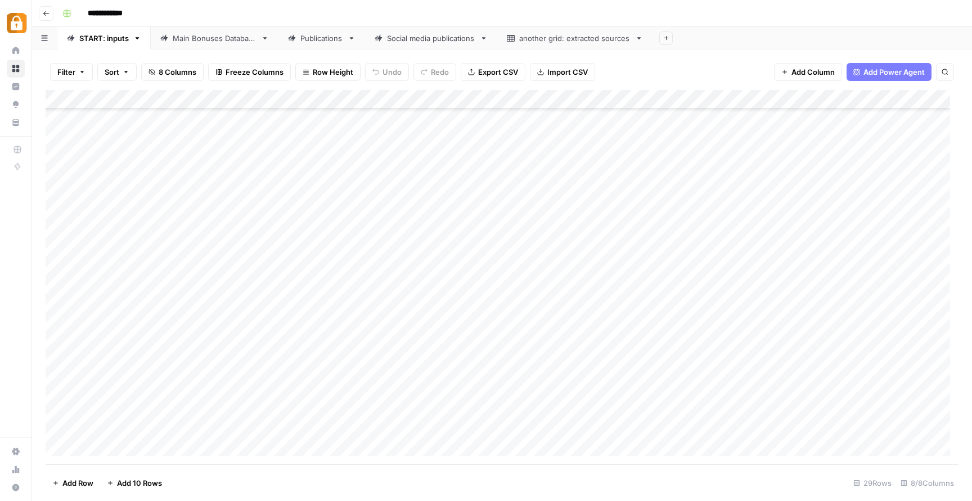
scroll to position [226, 0]
click at [323, 388] on div "Add Column" at bounding box center [502, 277] width 913 height 375
click at [240, 369] on div "Add Column" at bounding box center [502, 277] width 913 height 375
click at [232, 389] on div "Add Column" at bounding box center [502, 277] width 913 height 375
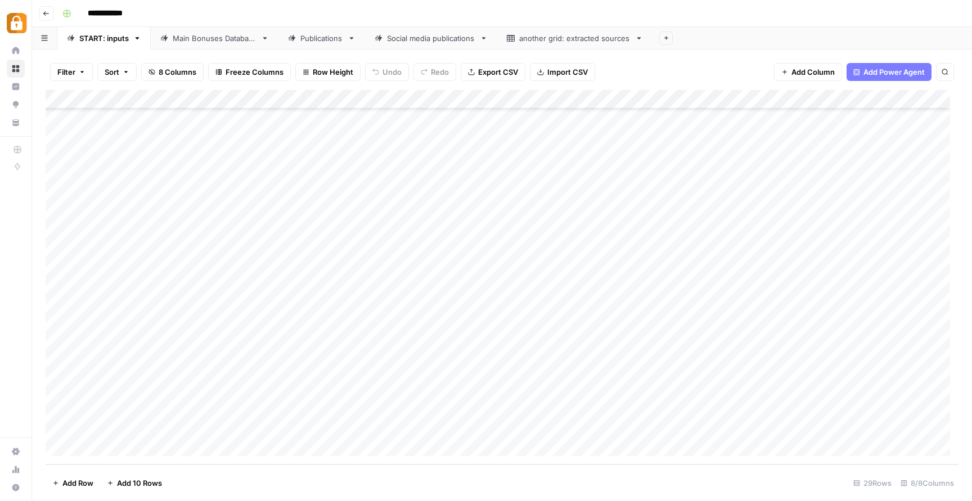
click at [232, 389] on div "Add Column" at bounding box center [502, 277] width 913 height 375
click at [244, 429] on div "Katerina" at bounding box center [248, 434] width 112 height 20
click at [238, 433] on button "Katerina" at bounding box center [223, 432] width 38 height 13
click at [354, 363] on div "Add Column" at bounding box center [502, 277] width 913 height 375
click at [346, 386] on div "Add Column" at bounding box center [502, 277] width 913 height 375
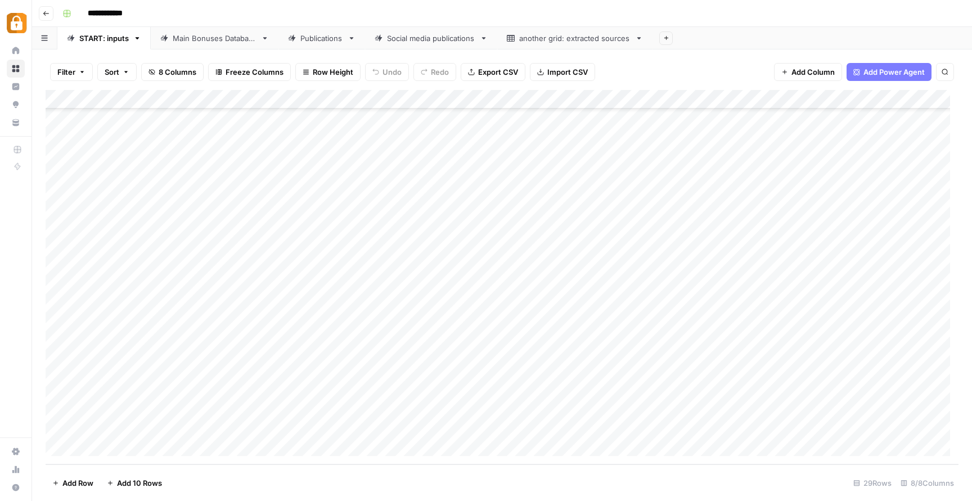
click at [346, 386] on div "Add Column" at bounding box center [502, 277] width 913 height 375
paste textarea "**********"
drag, startPoint x: 319, startPoint y: 391, endPoint x: 238, endPoint y: 384, distance: 80.8
click at [238, 384] on body "**********" at bounding box center [486, 250] width 972 height 501
type textarea "**********"
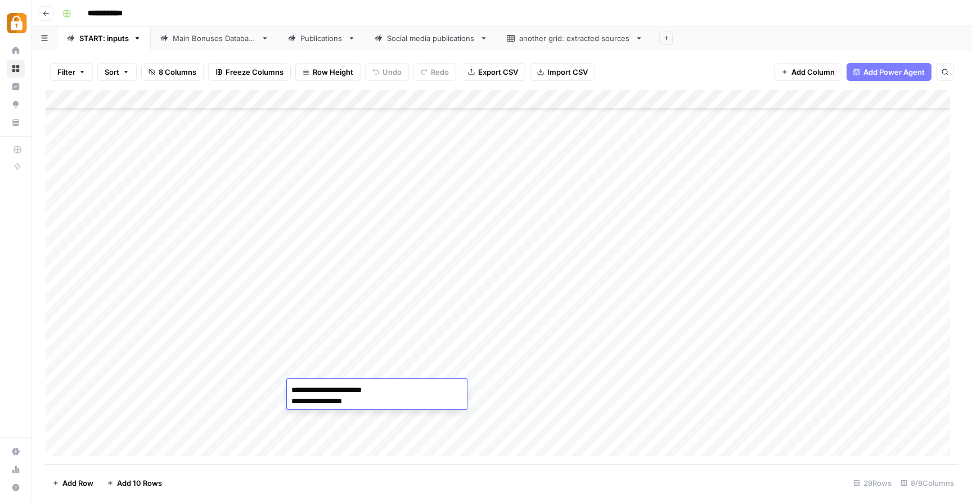
click at [362, 440] on div "Add Column" at bounding box center [502, 277] width 913 height 375
click at [367, 367] on div "Add Column" at bounding box center [502, 277] width 913 height 375
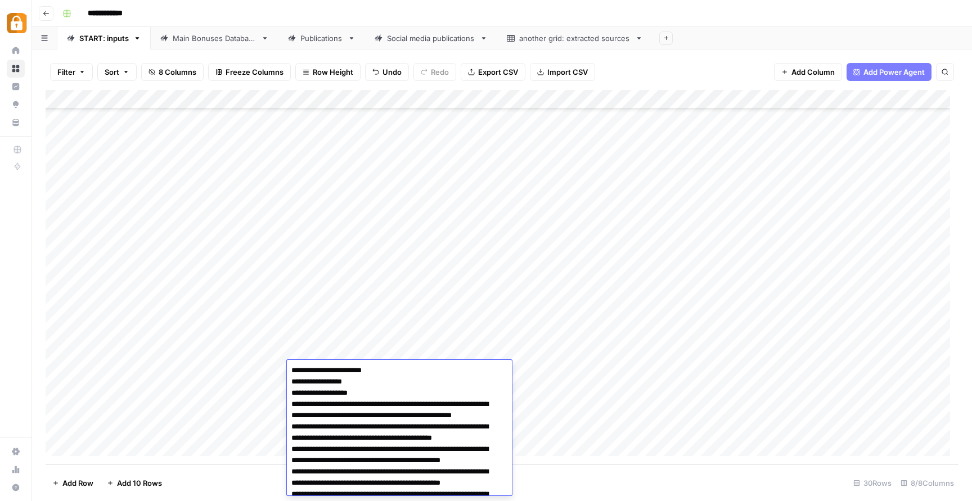
scroll to position [0, 0]
type textarea "**********"
click at [629, 402] on div "Add Column" at bounding box center [502, 277] width 913 height 375
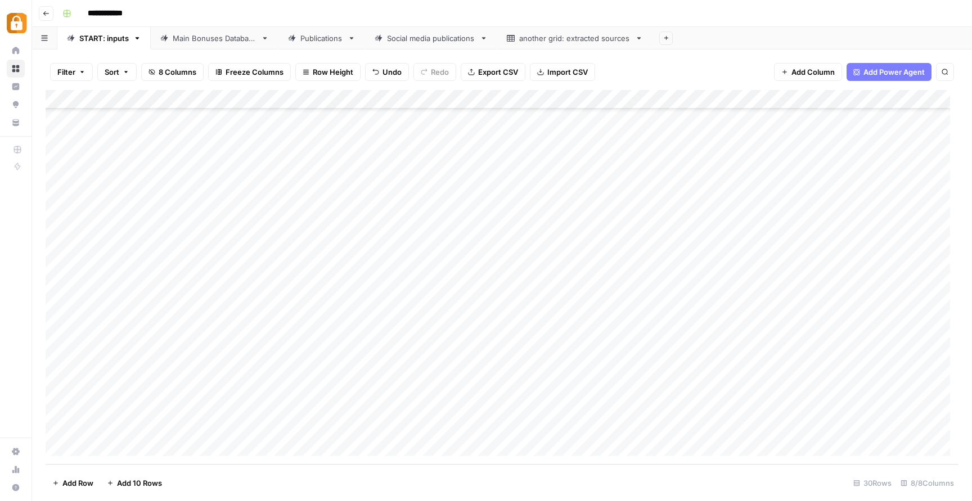
click at [525, 376] on div "Add Column" at bounding box center [502, 277] width 913 height 375
click at [888, 373] on div "Add Column" at bounding box center [502, 277] width 913 height 375
click at [691, 349] on div "Add Column" at bounding box center [502, 277] width 913 height 375
drag, startPoint x: 728, startPoint y: 359, endPoint x: 724, endPoint y: 370, distance: 12.1
click at [724, 370] on div "Add Column" at bounding box center [502, 277] width 913 height 375
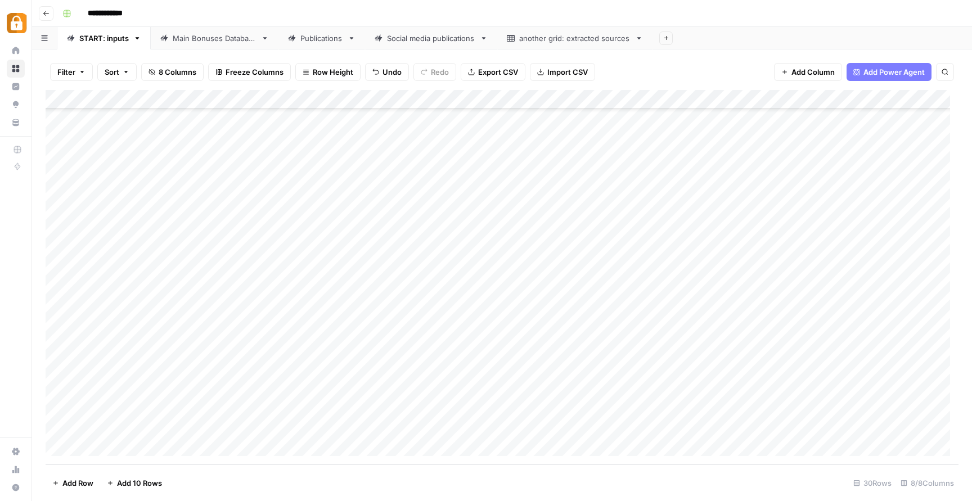
click at [888, 374] on div "Add Column" at bounding box center [502, 277] width 913 height 375
click at [897, 355] on div "Add Column" at bounding box center [502, 277] width 913 height 375
drag, startPoint x: 930, startPoint y: 361, endPoint x: 924, endPoint y: 370, distance: 10.9
click at [924, 370] on div "Add Column" at bounding box center [502, 277] width 913 height 375
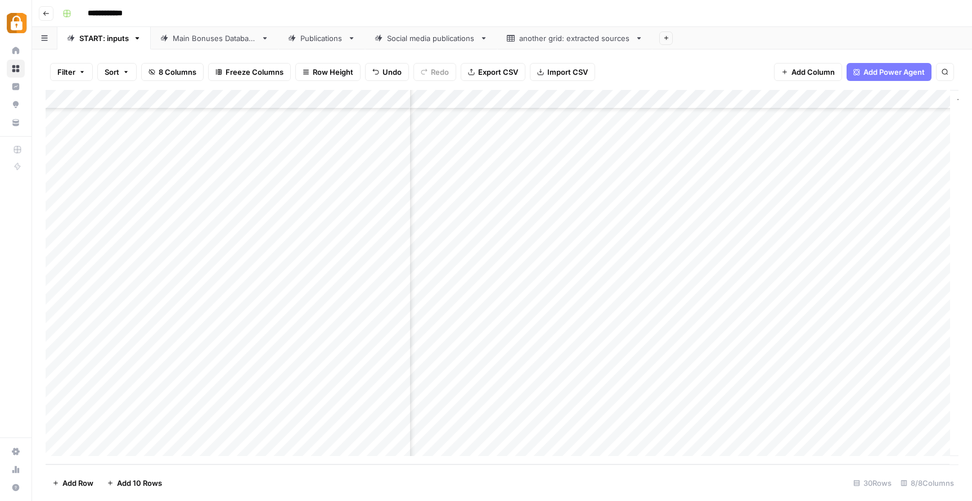
click at [850, 372] on div "Add Column" at bounding box center [502, 277] width 913 height 375
drag, startPoint x: 383, startPoint y: 465, endPoint x: 500, endPoint y: 484, distance: 118.5
click at [496, 487] on footer "Add Row Add 10 Rows 30 Rows 8/8 Columns" at bounding box center [502, 483] width 913 height 37
